Goal: Task Accomplishment & Management: Manage account settings

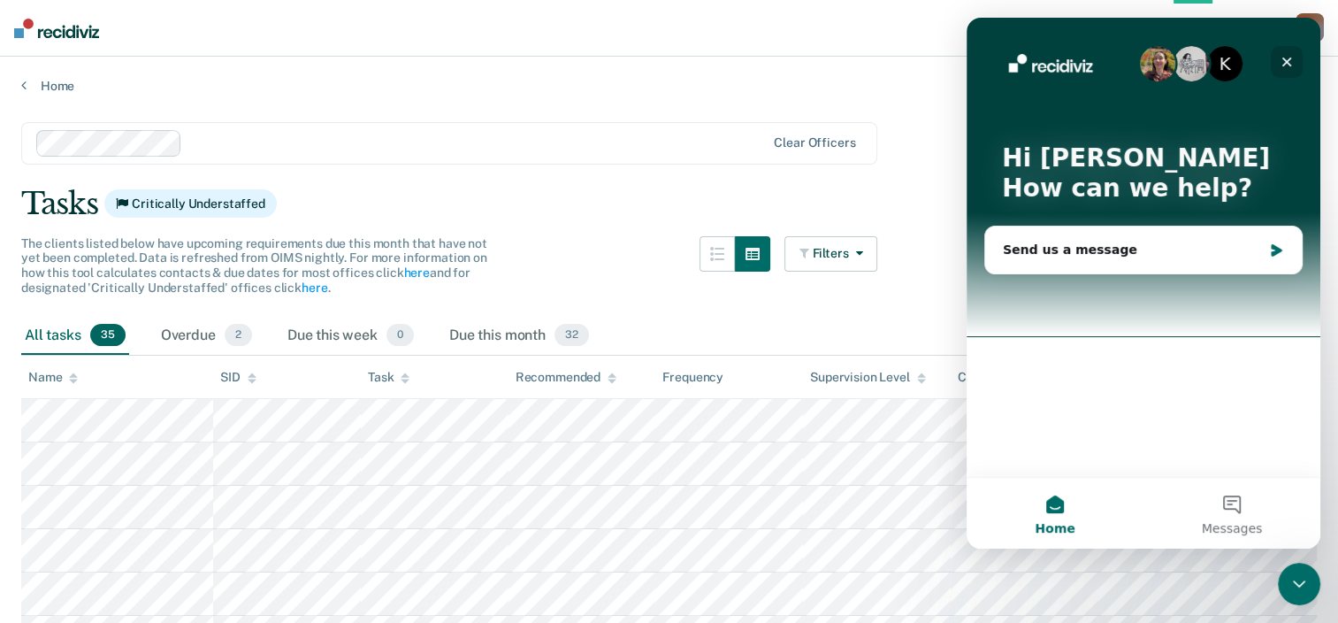
click at [1288, 60] on icon "Close" at bounding box center [1287, 62] width 10 height 10
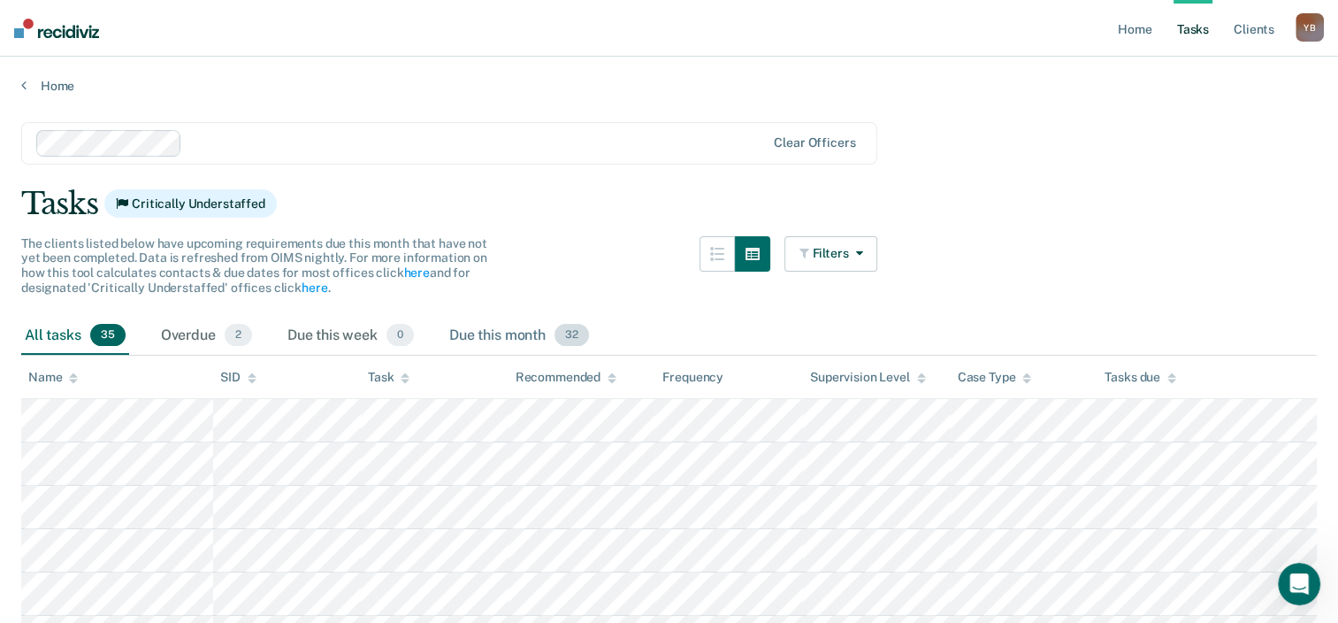
click at [517, 343] on div "Due this month 32" at bounding box center [519, 336] width 147 height 39
click at [201, 336] on div "Overdue 2" at bounding box center [206, 336] width 98 height 39
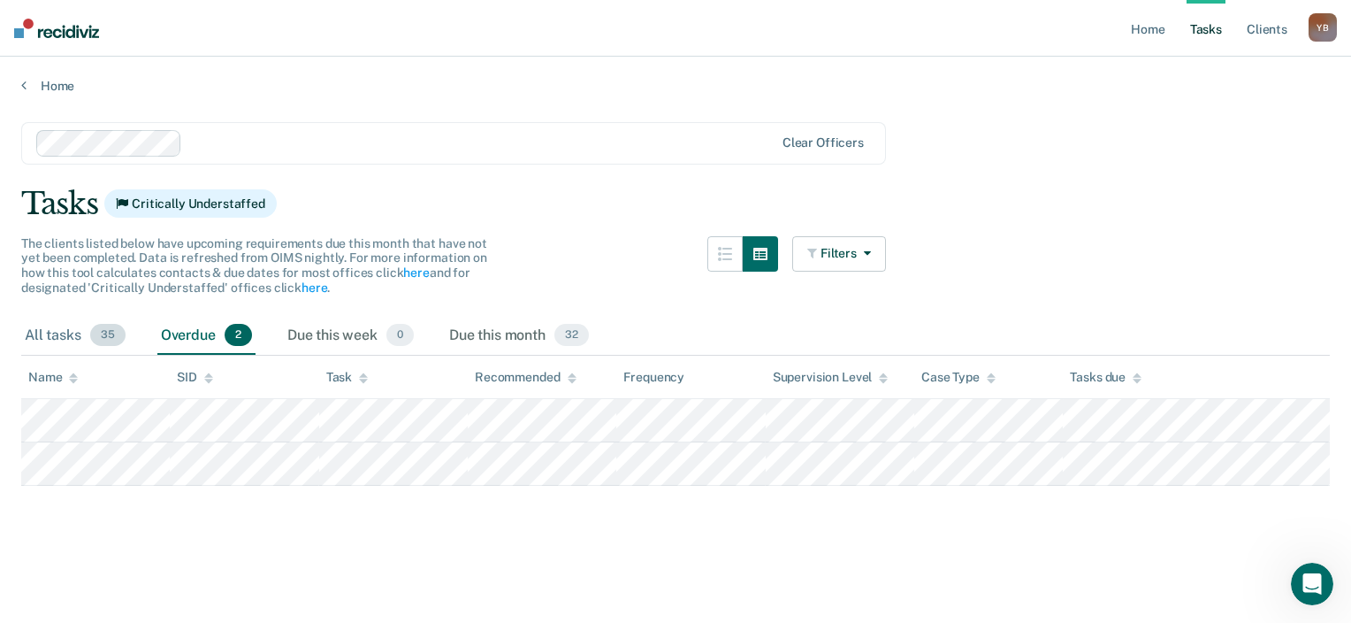
click at [64, 334] on div "All tasks 35" at bounding box center [75, 336] width 108 height 39
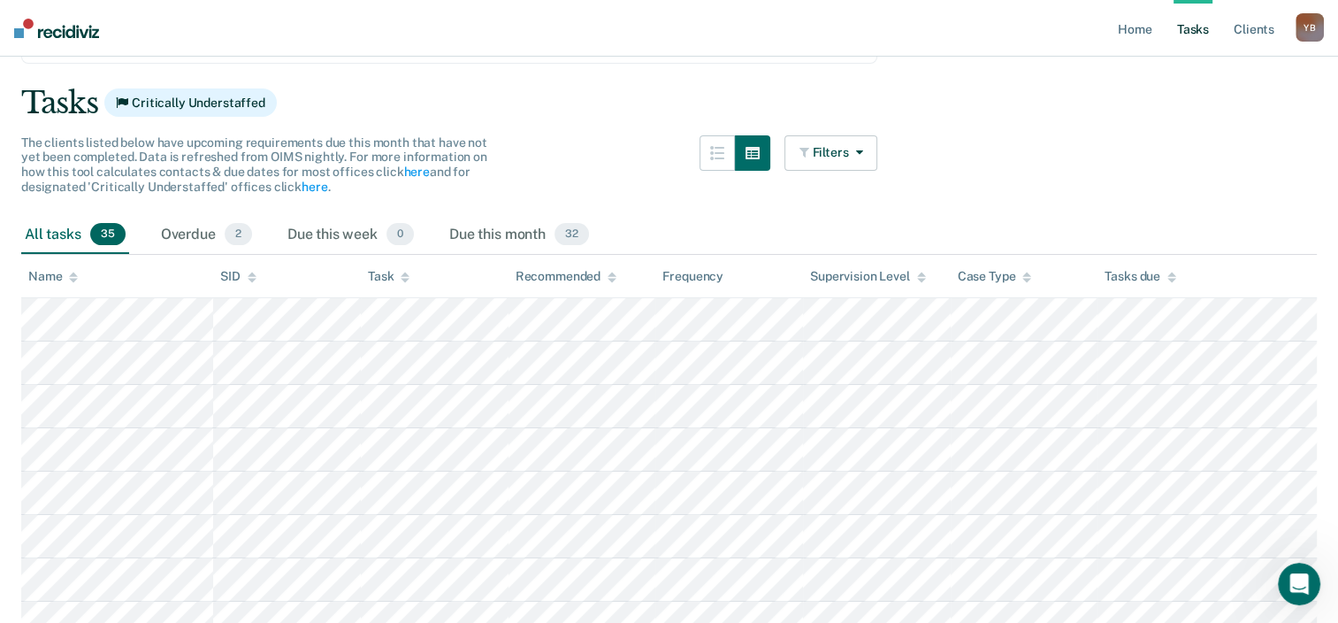
scroll to position [177, 0]
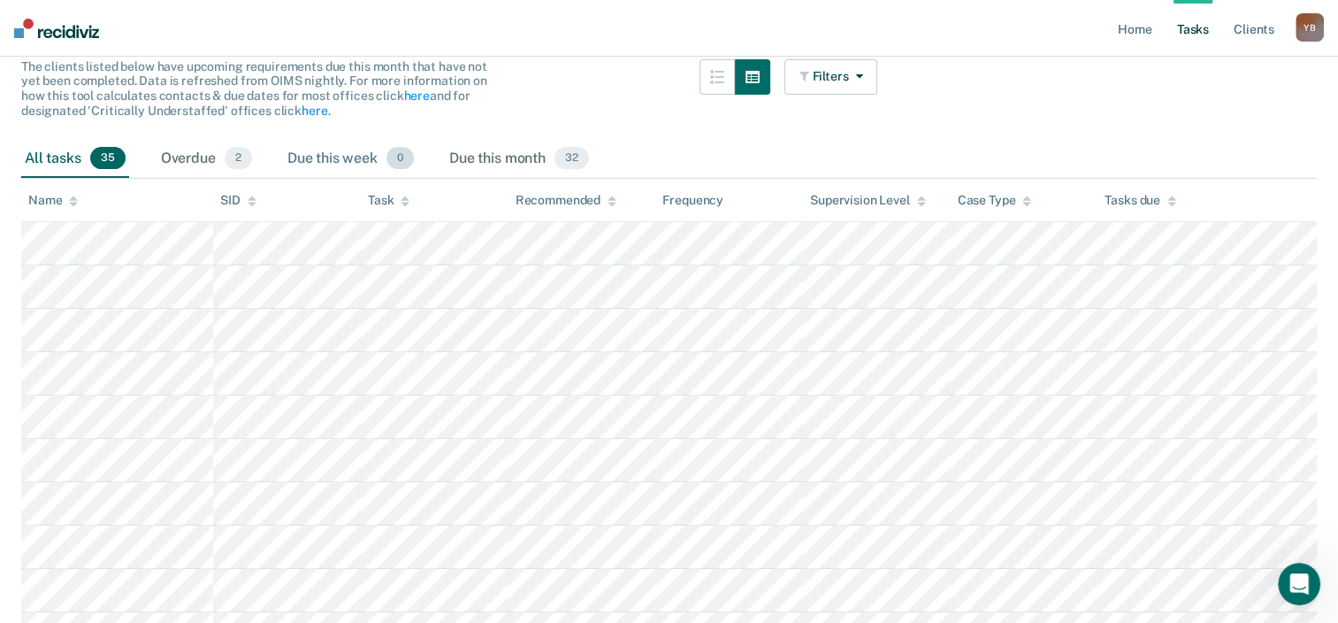
click at [329, 157] on div "Due this week 0" at bounding box center [351, 159] width 134 height 39
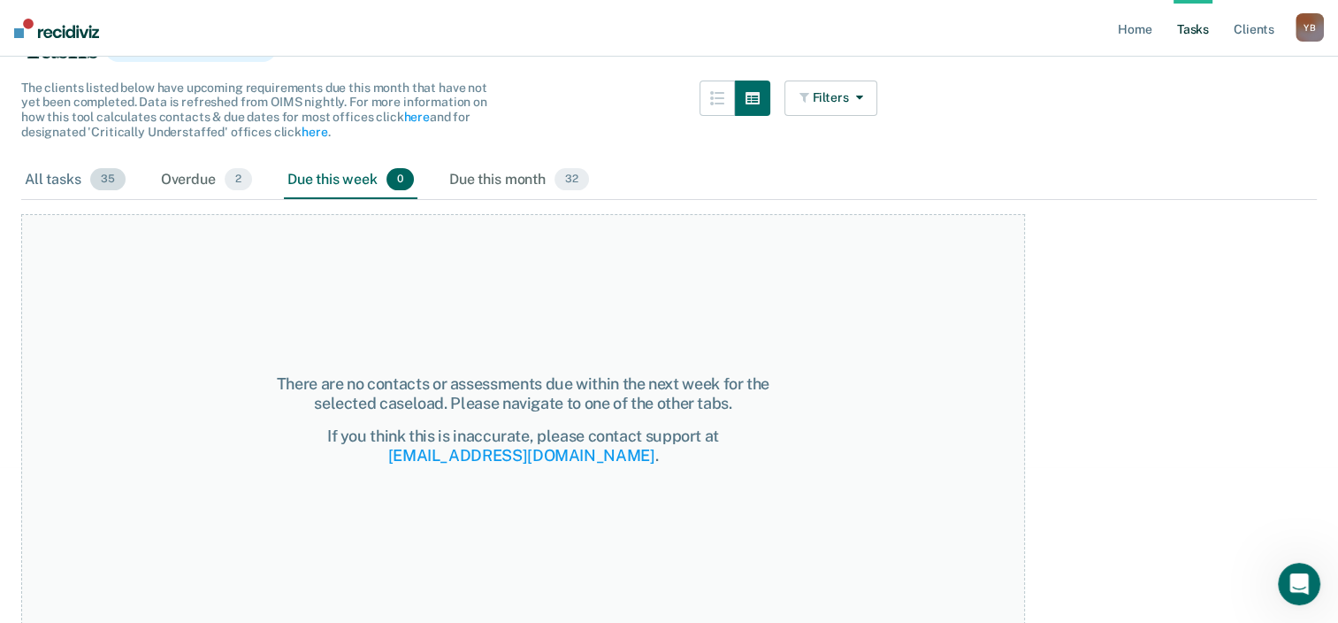
click at [53, 190] on div "All tasks 35" at bounding box center [75, 180] width 108 height 39
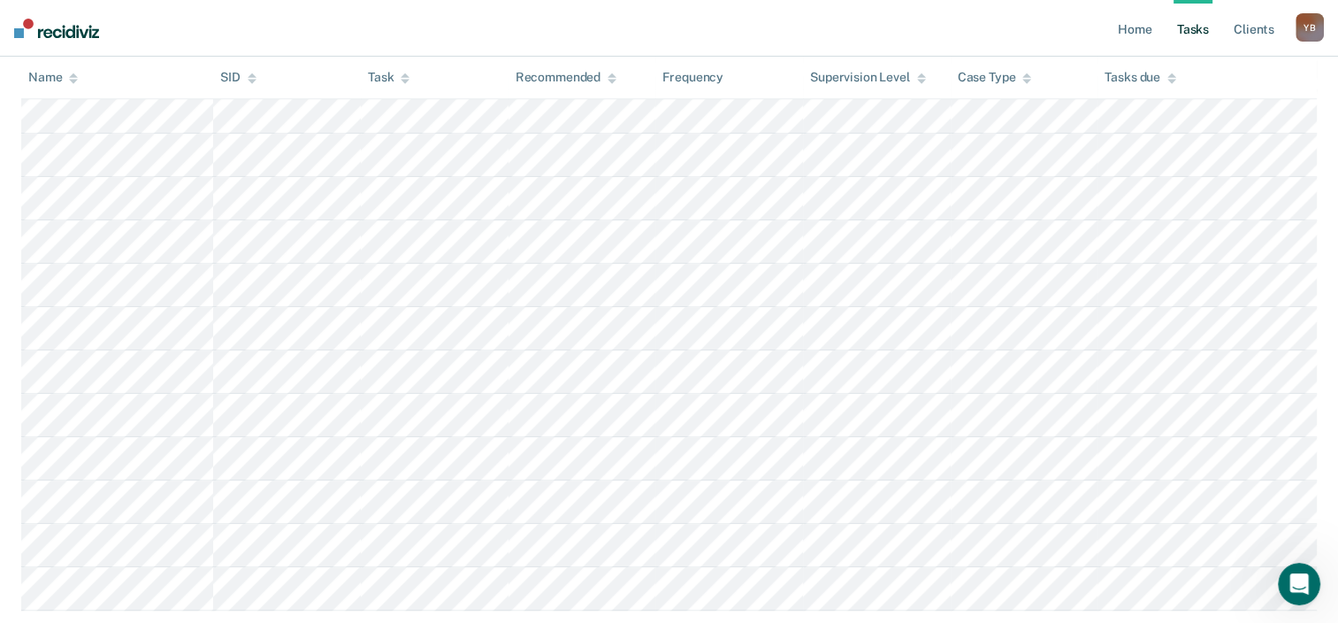
scroll to position [1415, 0]
